Goal: Task Accomplishment & Management: Use online tool/utility

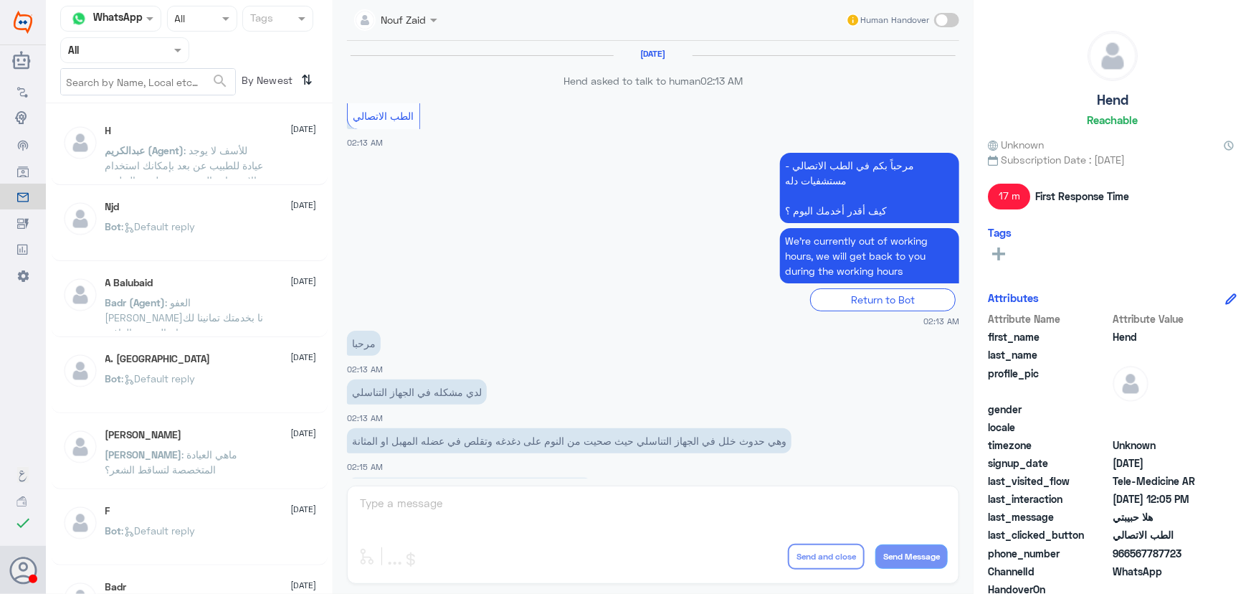
scroll to position [652, 0]
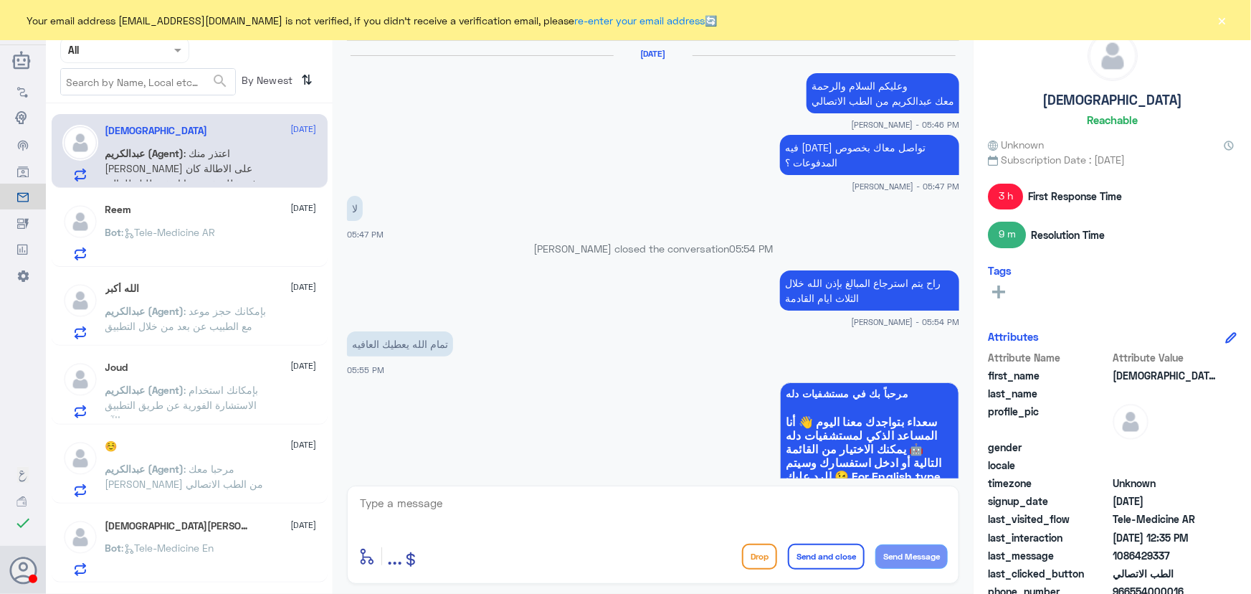
scroll to position [984, 0]
